Goal: Task Accomplishment & Management: Manage account settings

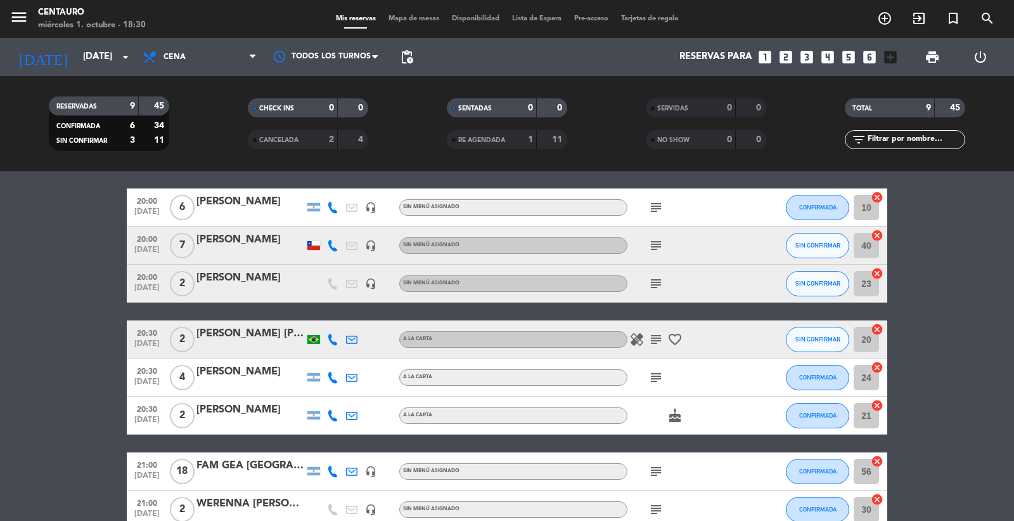
scroll to position [167, 0]
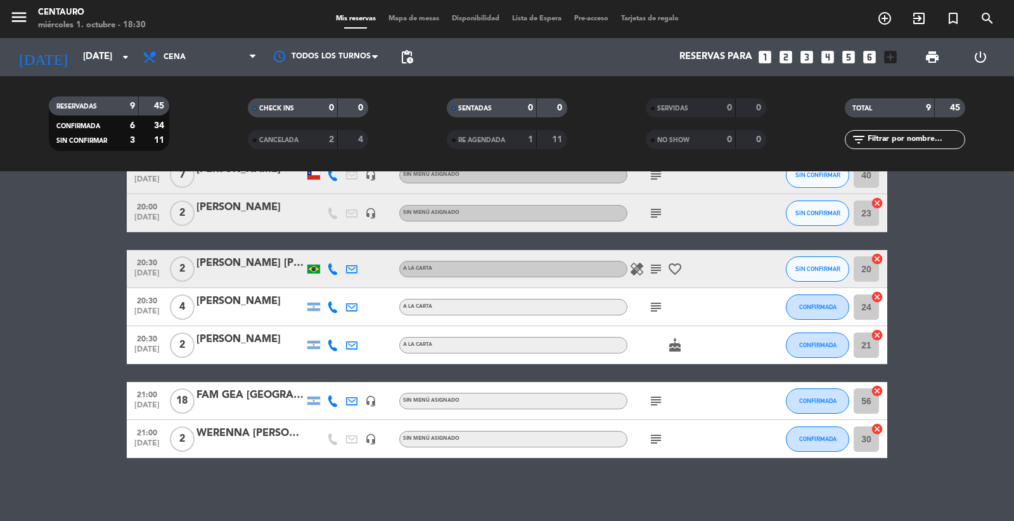
click at [635, 270] on icon "healing" at bounding box center [637, 268] width 15 height 15
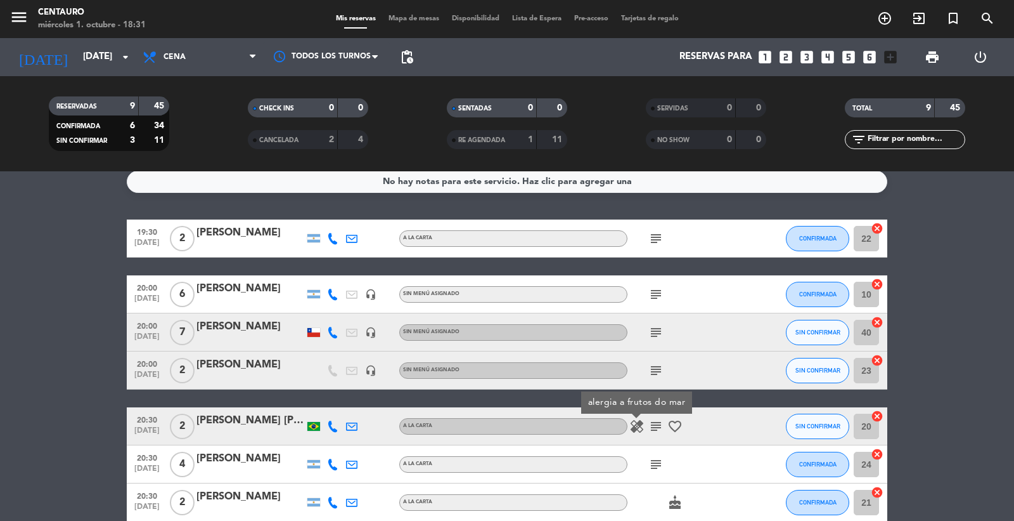
scroll to position [0, 0]
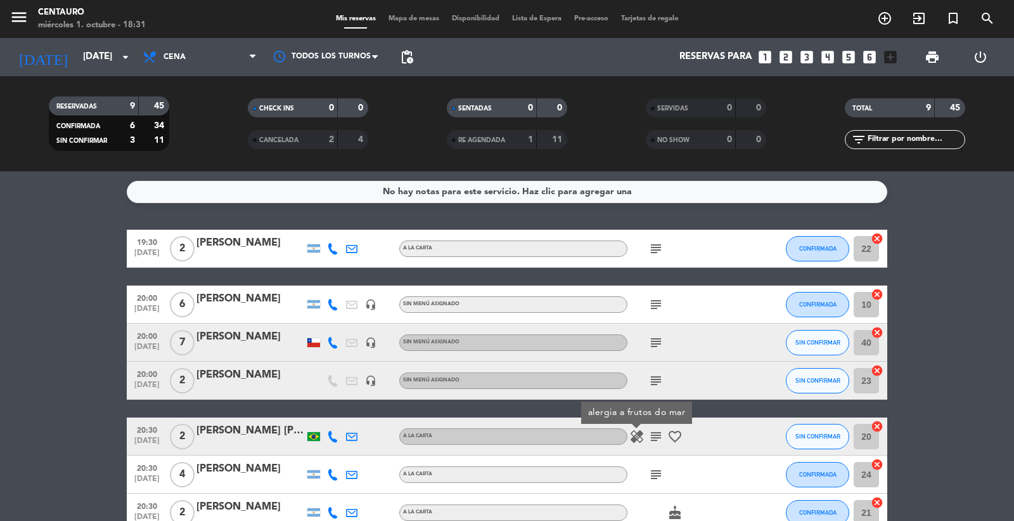
click at [650, 247] on icon "subject" at bounding box center [656, 248] width 15 height 15
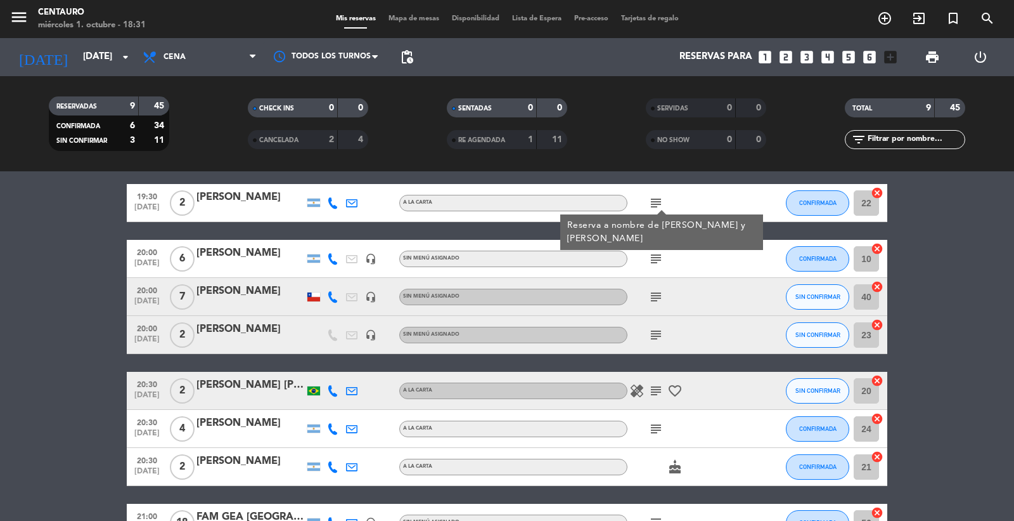
scroll to position [70, 0]
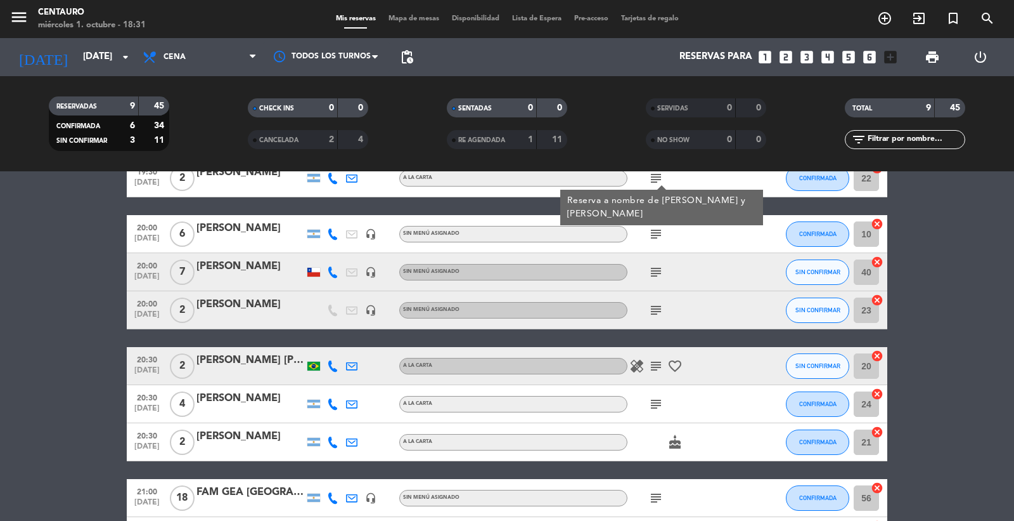
click at [649, 505] on div "subject" at bounding box center [685, 497] width 114 height 37
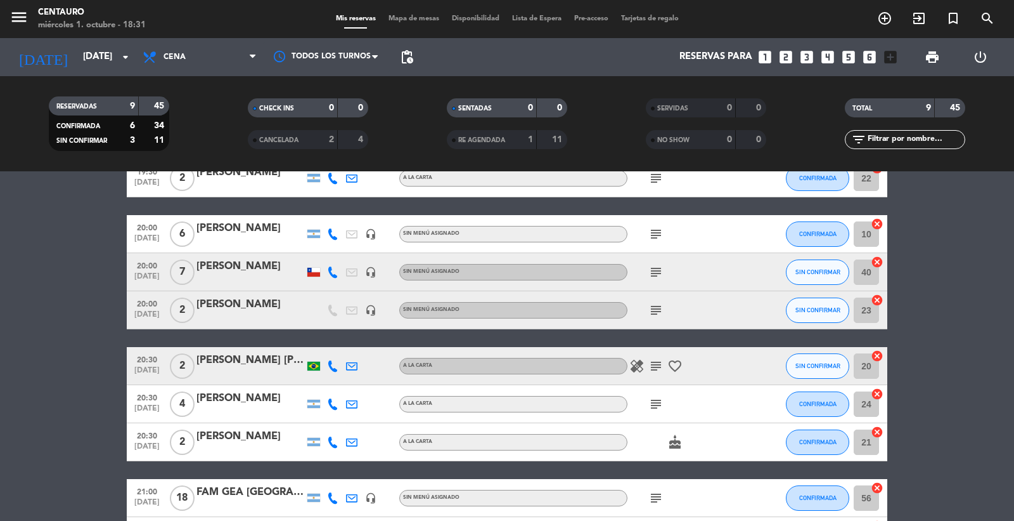
click at [653, 500] on icon "subject" at bounding box center [656, 497] width 15 height 15
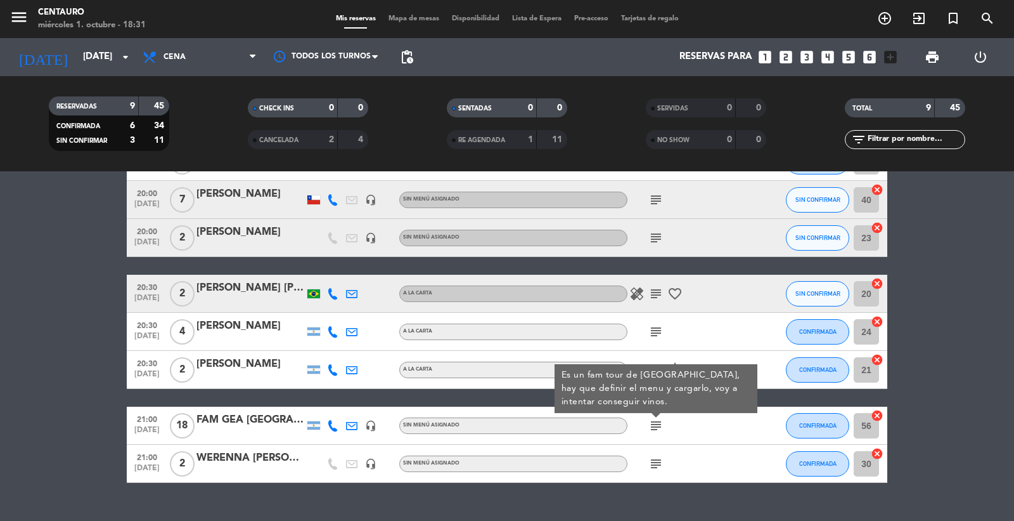
scroll to position [167, 0]
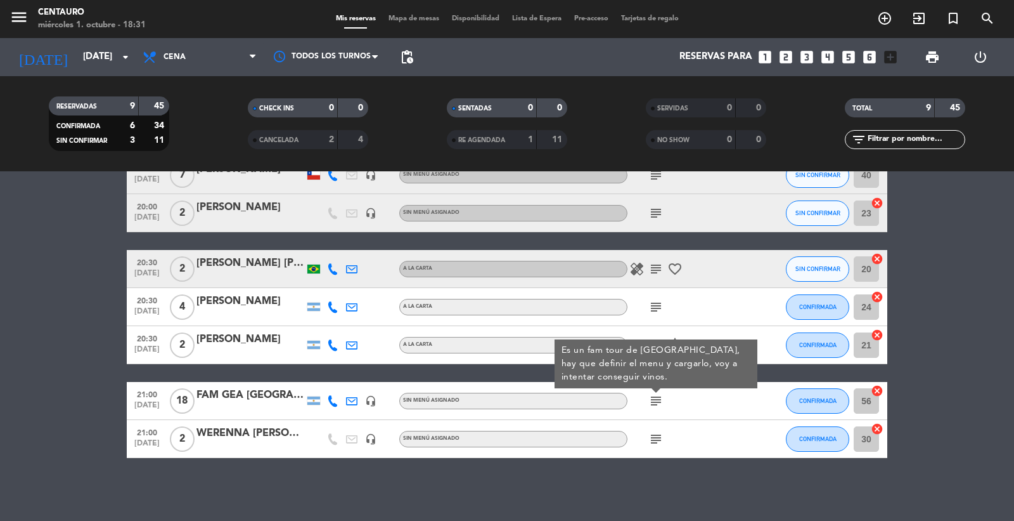
click at [664, 390] on div "subject Es un fam tour de [GEOGRAPHIC_DATA], hay que definir el menu y cargarlo…" at bounding box center [685, 400] width 114 height 37
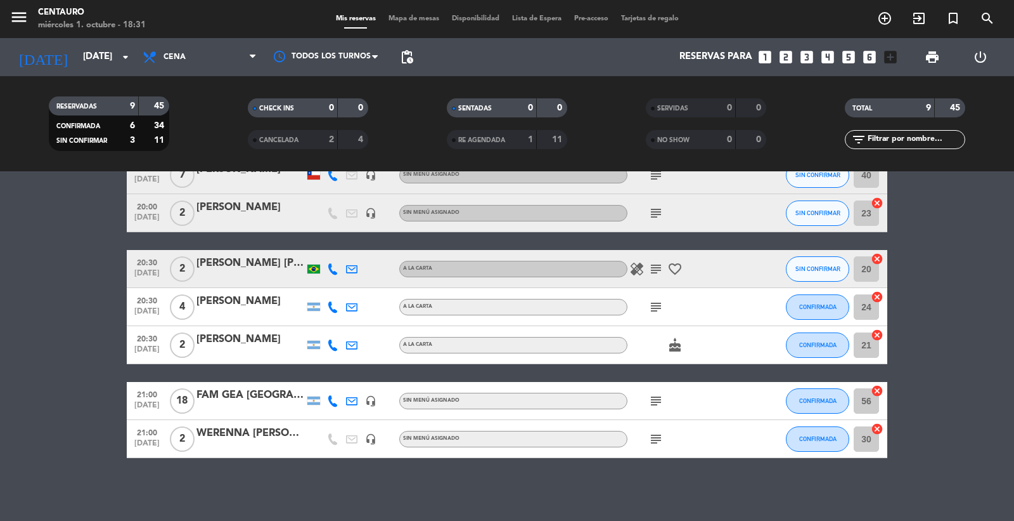
click at [659, 306] on icon "subject" at bounding box center [656, 306] width 15 height 15
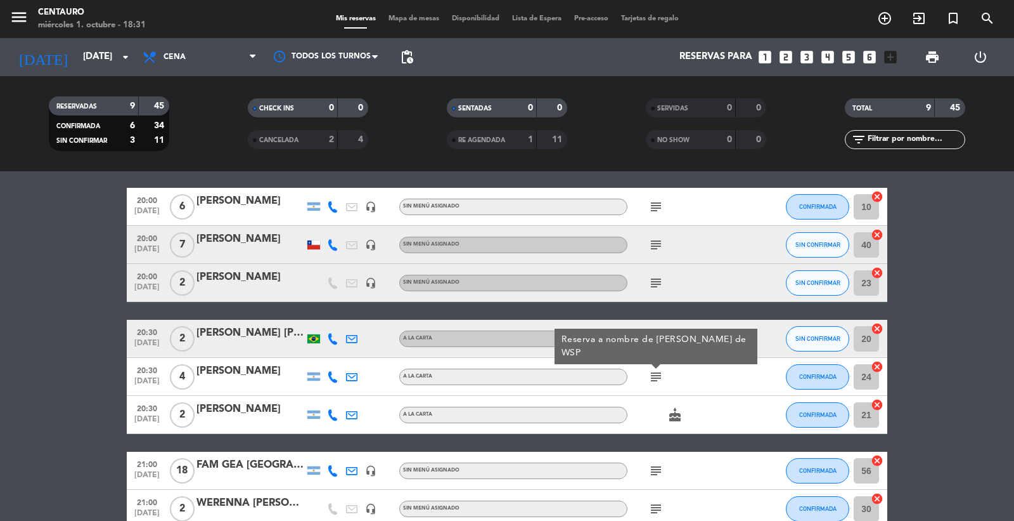
scroll to position [97, 0]
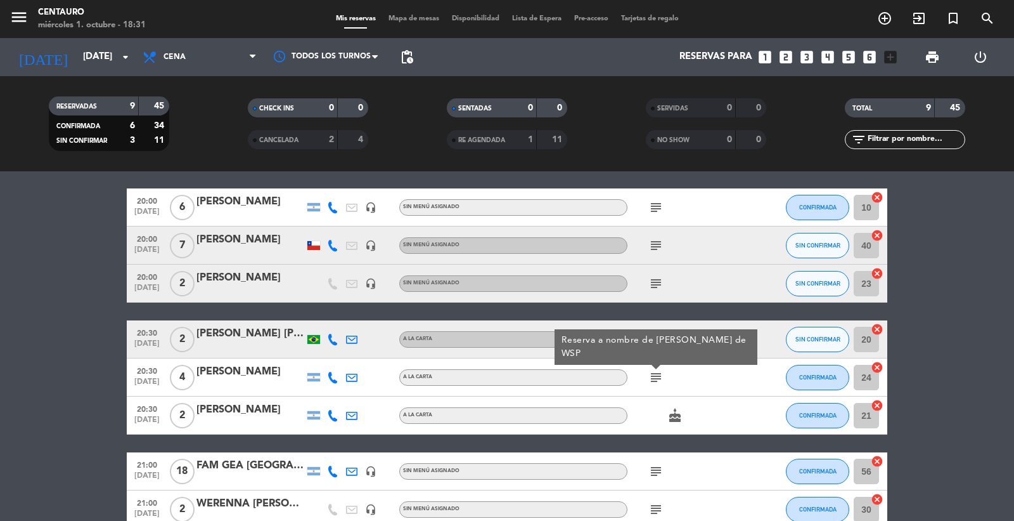
click at [689, 287] on div "subject" at bounding box center [685, 282] width 114 height 37
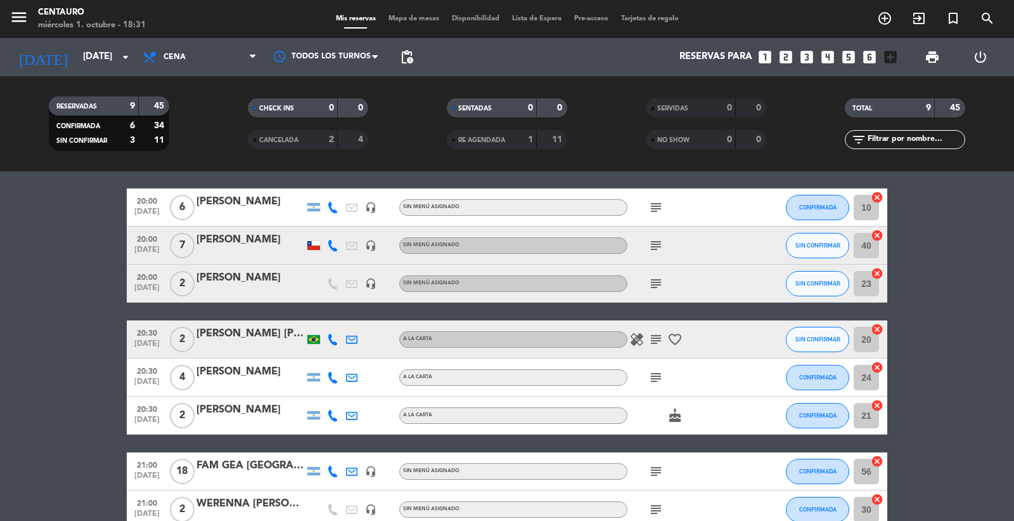
click at [651, 288] on icon "subject" at bounding box center [656, 283] width 15 height 15
click at [649, 246] on icon "subject" at bounding box center [656, 245] width 15 height 15
click at [649, 204] on icon "subject" at bounding box center [656, 207] width 15 height 15
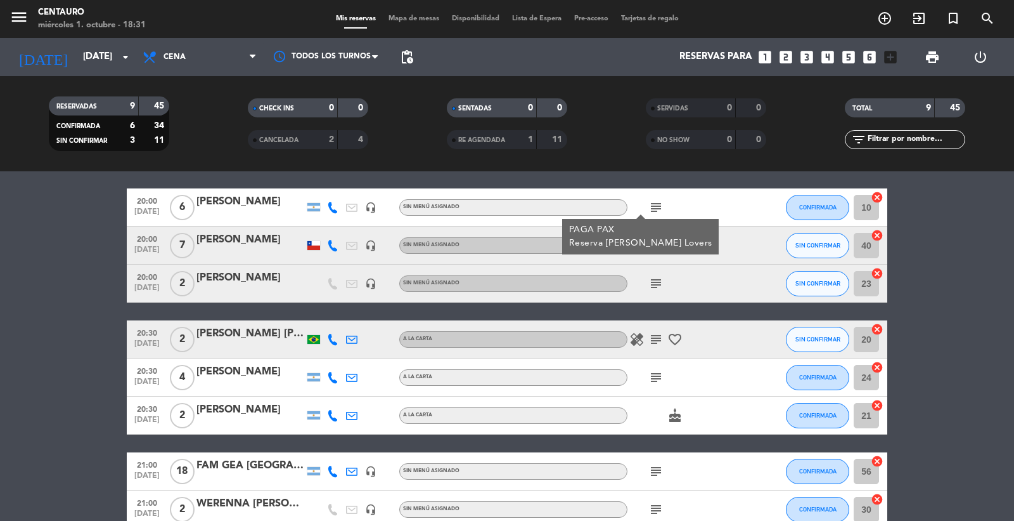
scroll to position [27, 0]
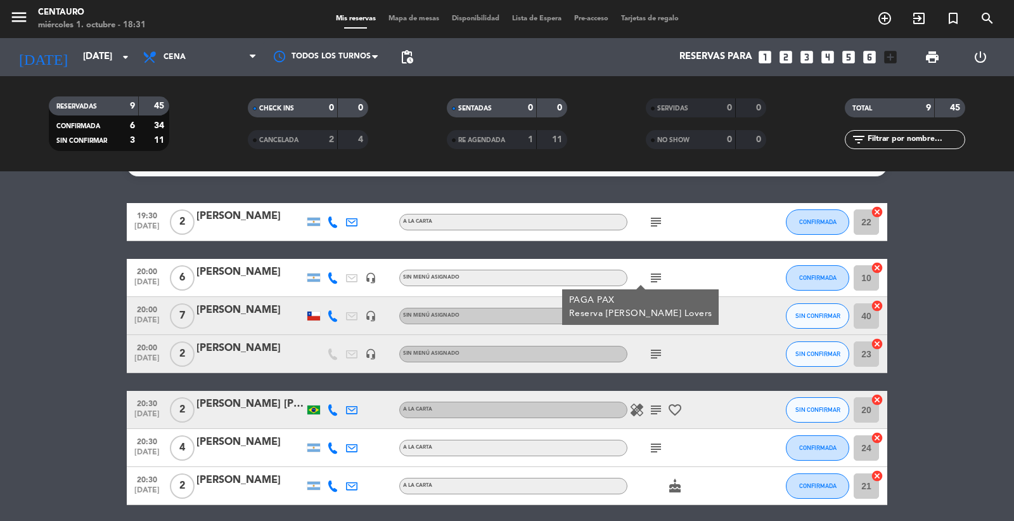
click at [663, 224] on icon "subject" at bounding box center [656, 221] width 15 height 15
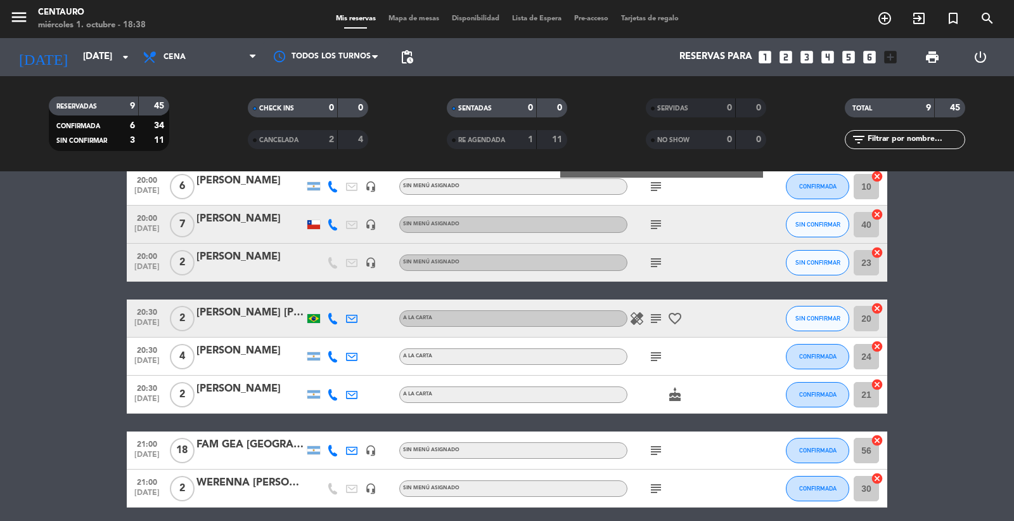
scroll to position [167, 0]
